Goal: Browse casually

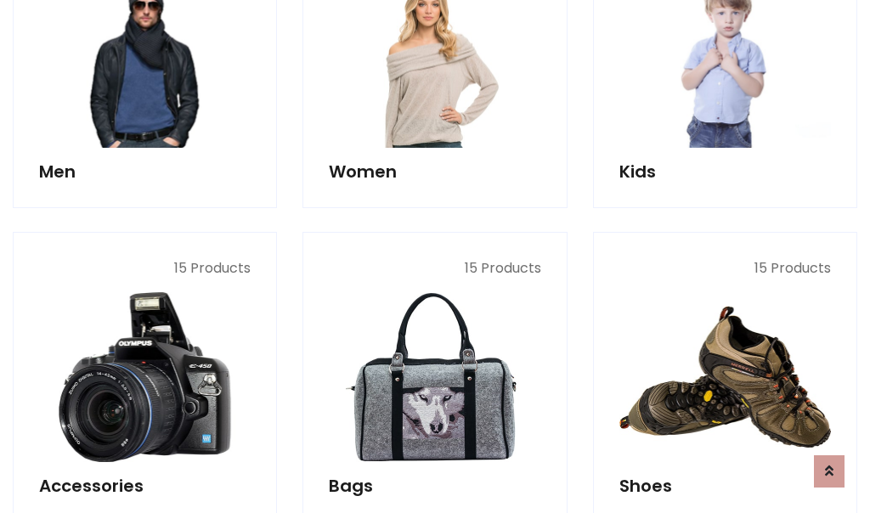
scroll to position [568, 0]
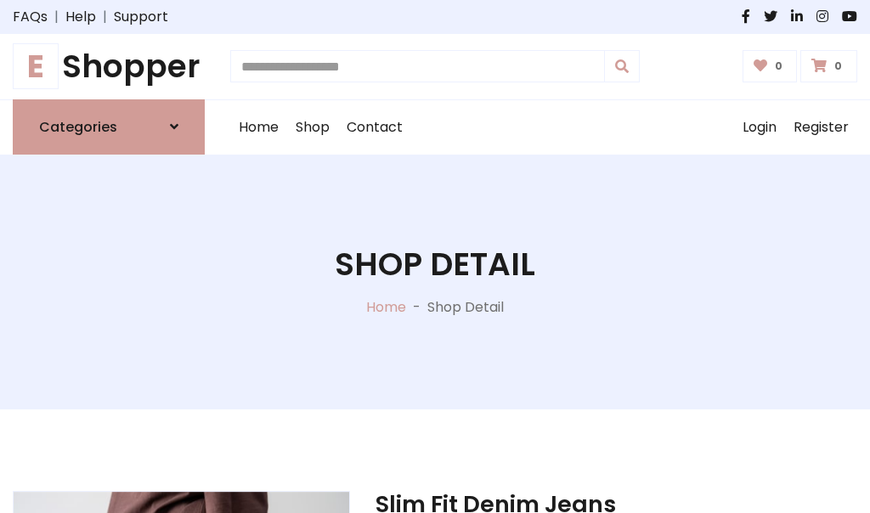
click at [109, 66] on h1 "E Shopper" at bounding box center [109, 67] width 192 height 38
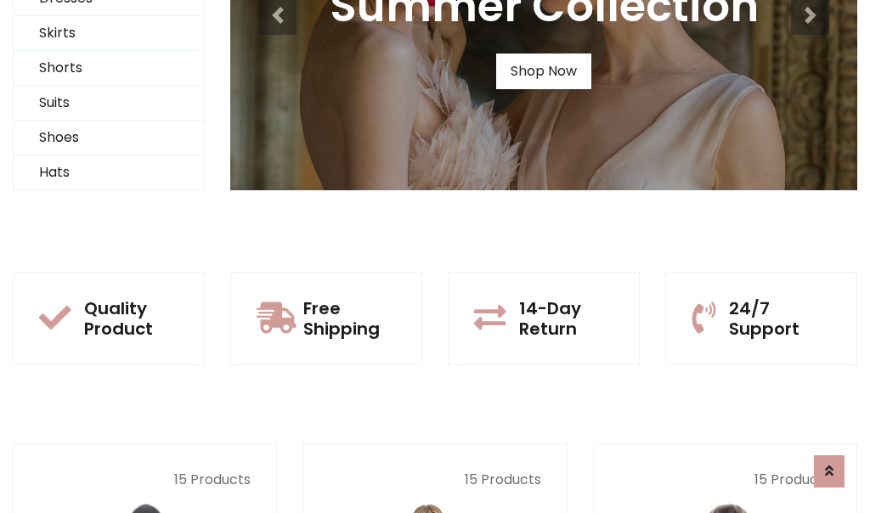
scroll to position [164, 0]
